Goal: Navigation & Orientation: Find specific page/section

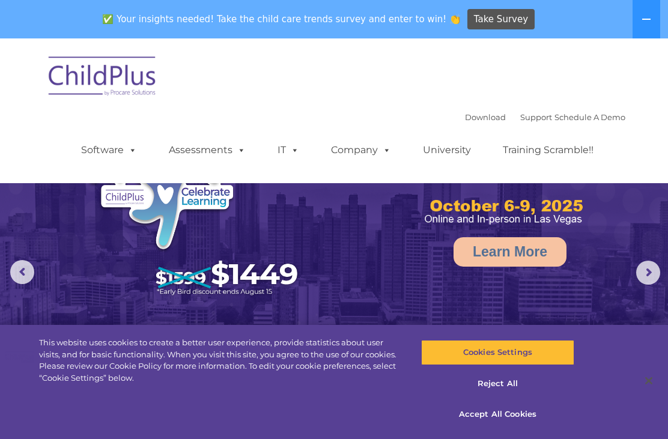
select select "MEDIUM"
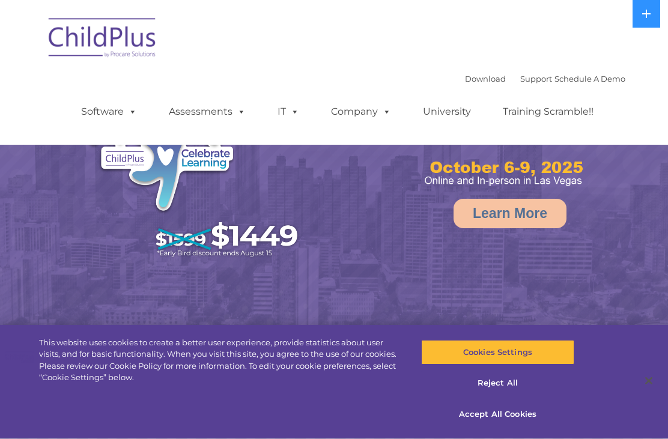
select select "MEDIUM"
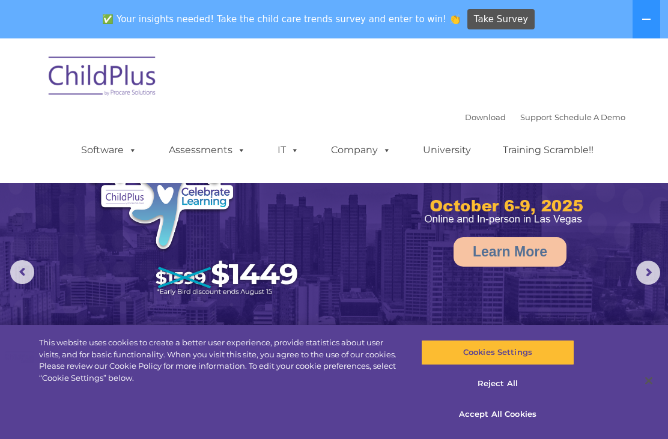
click at [647, 25] on button at bounding box center [647, 19] width 28 height 38
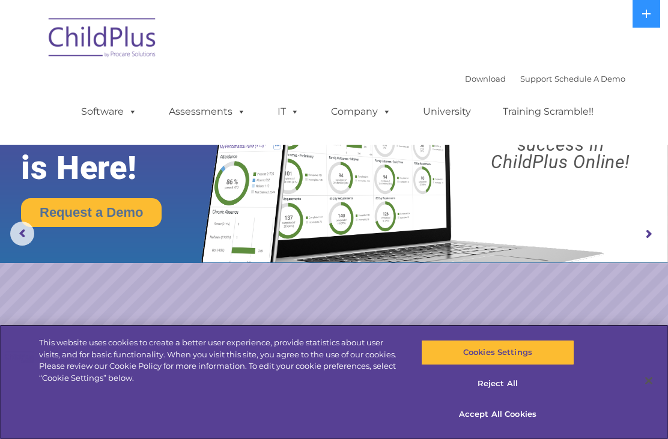
click at [502, 389] on button "Reject All" at bounding box center [498, 383] width 154 height 25
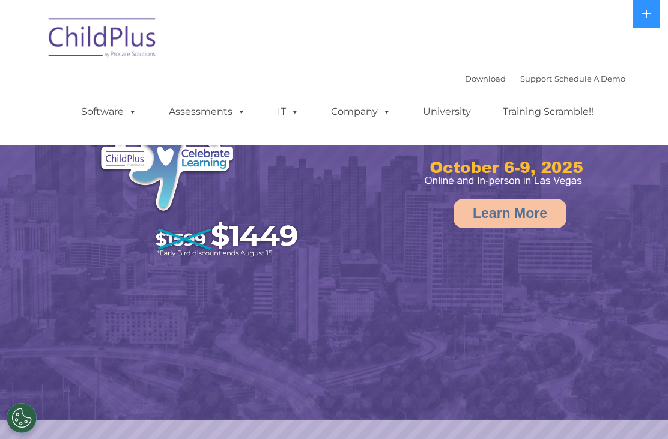
select select "MEDIUM"
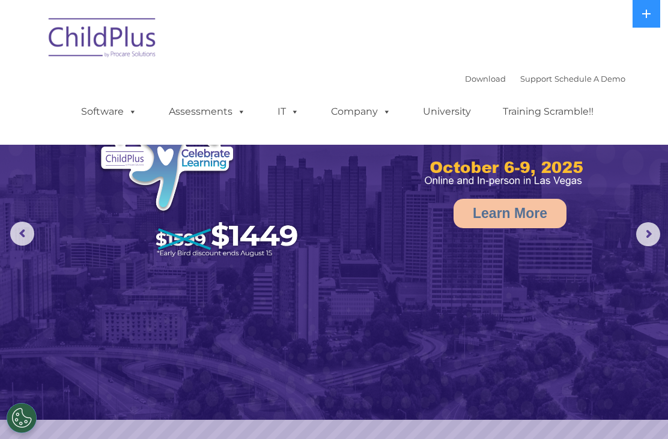
click at [638, 21] on button at bounding box center [647, 14] width 28 height 28
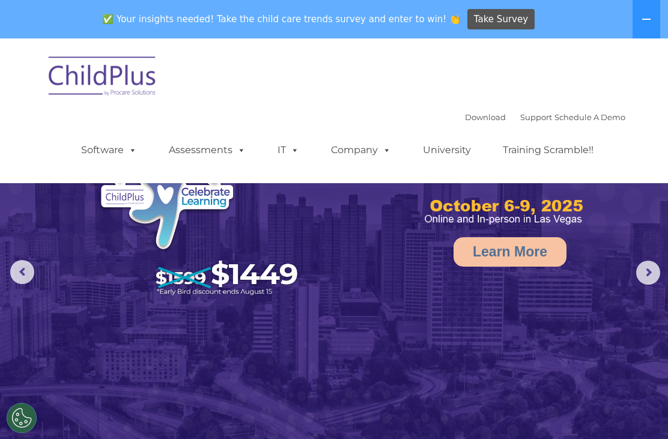
click at [91, 90] on img at bounding box center [103, 78] width 120 height 60
click at [89, 82] on img at bounding box center [103, 78] width 120 height 60
click at [90, 154] on link "Software" at bounding box center [109, 150] width 80 height 24
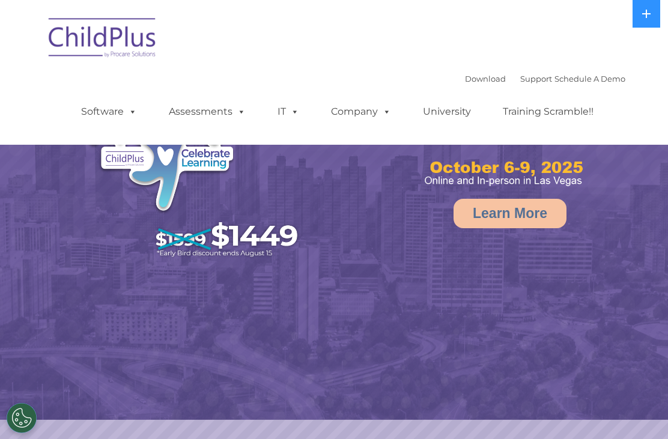
select select "MEDIUM"
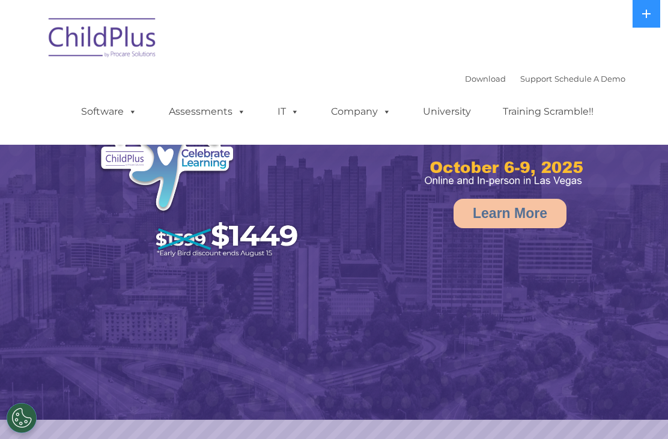
select select "MEDIUM"
